Goal: Task Accomplishment & Management: Use online tool/utility

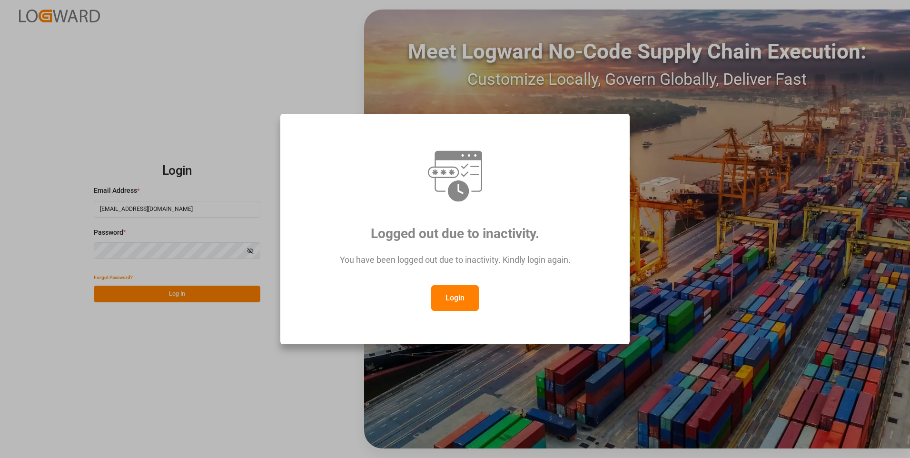
click at [465, 303] on button "Login" at bounding box center [455, 298] width 48 height 26
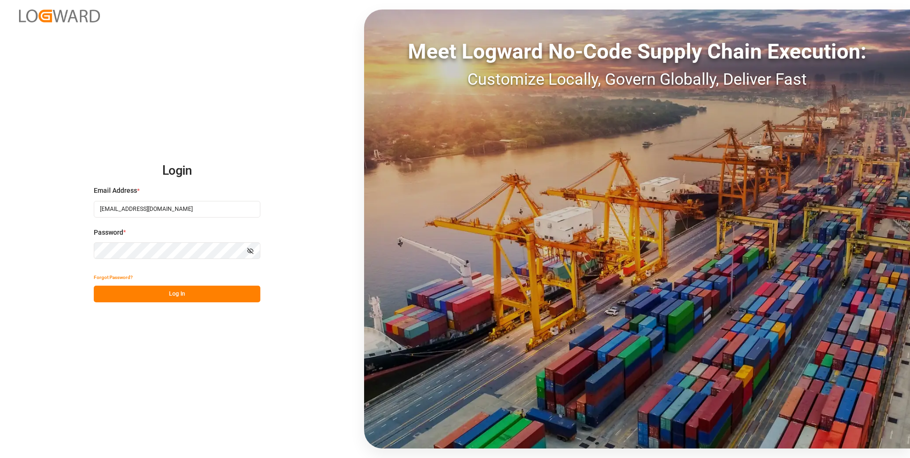
click at [211, 292] on button "Log In" at bounding box center [177, 293] width 166 height 17
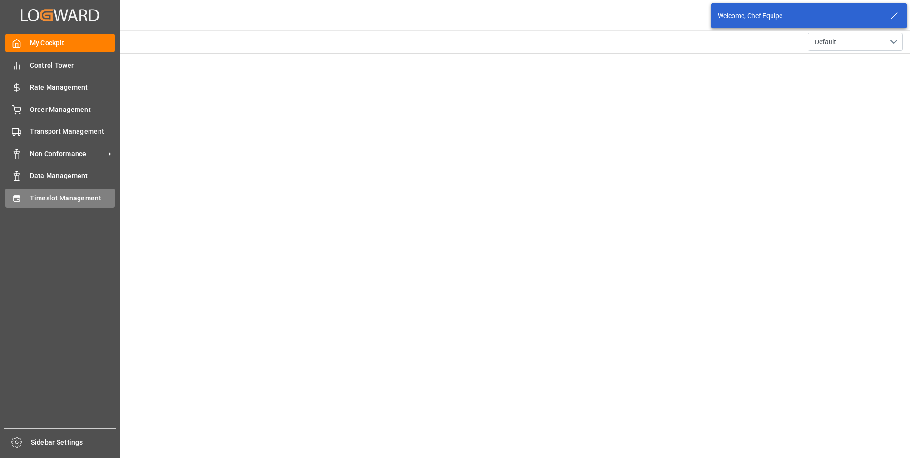
click at [21, 189] on div "Timeslot Management Timeslot Management" at bounding box center [59, 197] width 109 height 19
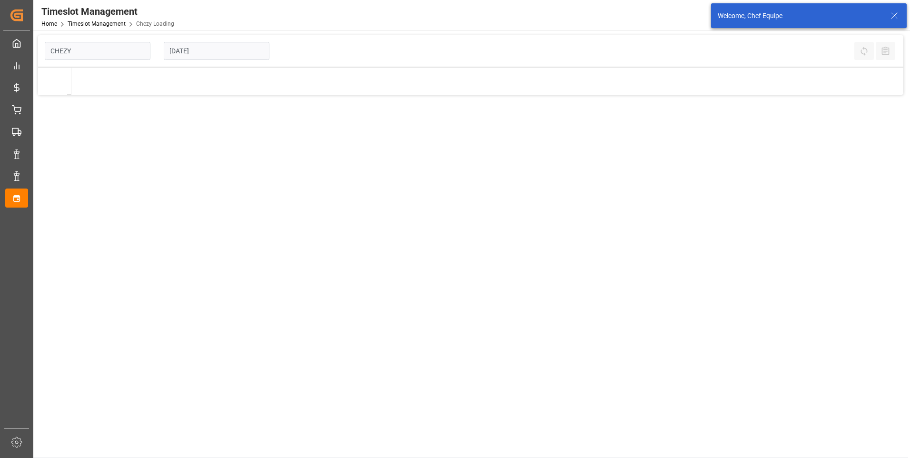
type input "Chezy Loading"
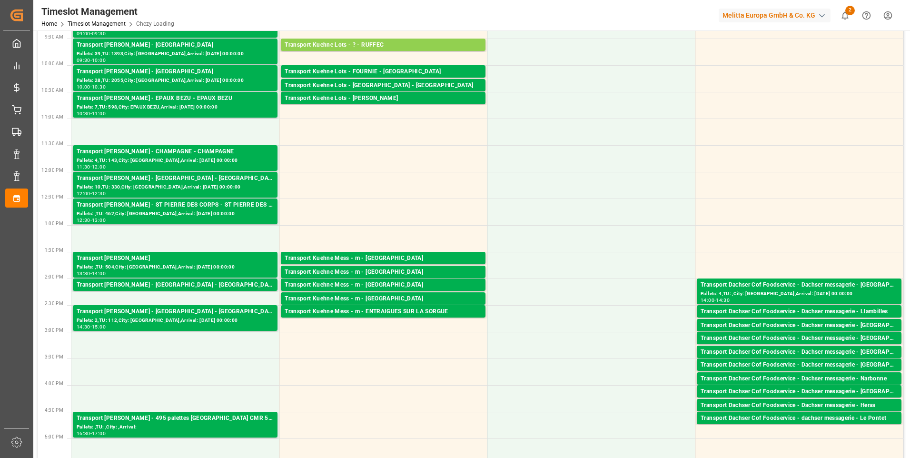
scroll to position [285, 0]
